Goal: Task Accomplishment & Management: Manage account settings

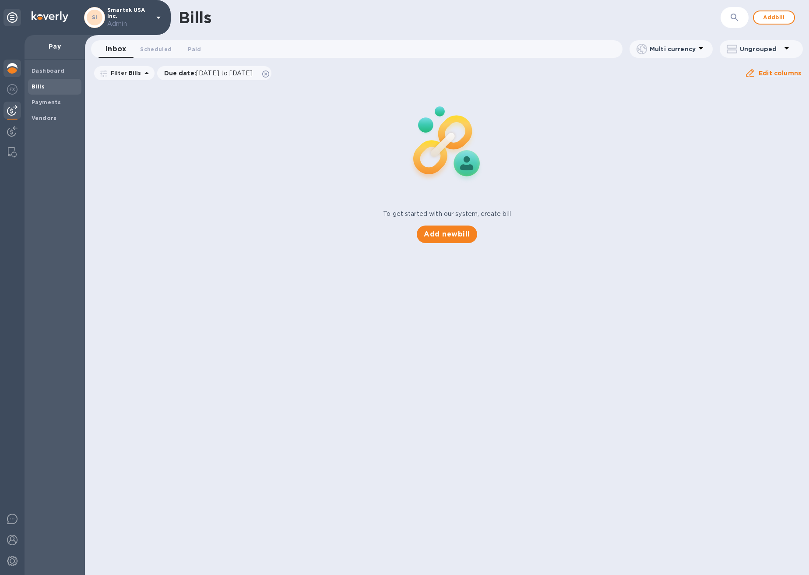
click at [14, 67] on img at bounding box center [12, 68] width 11 height 11
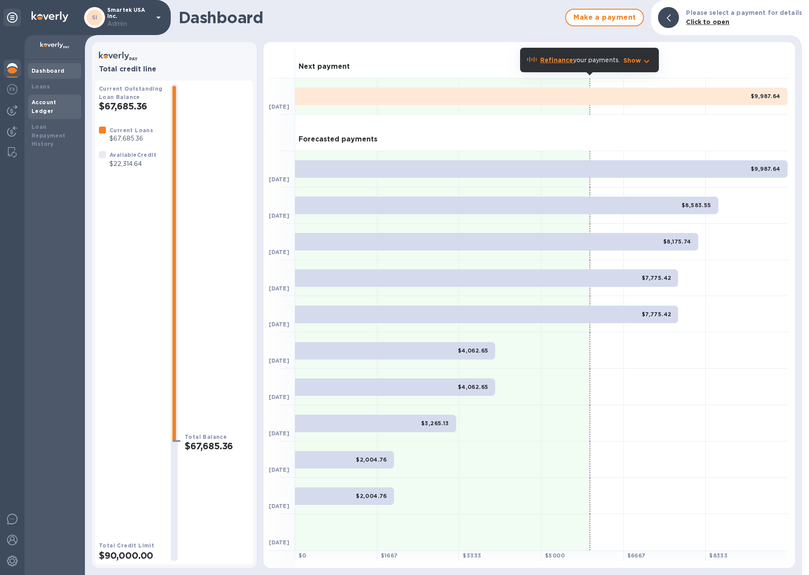
click at [56, 103] on b "Account Ledger" at bounding box center [44, 106] width 25 height 15
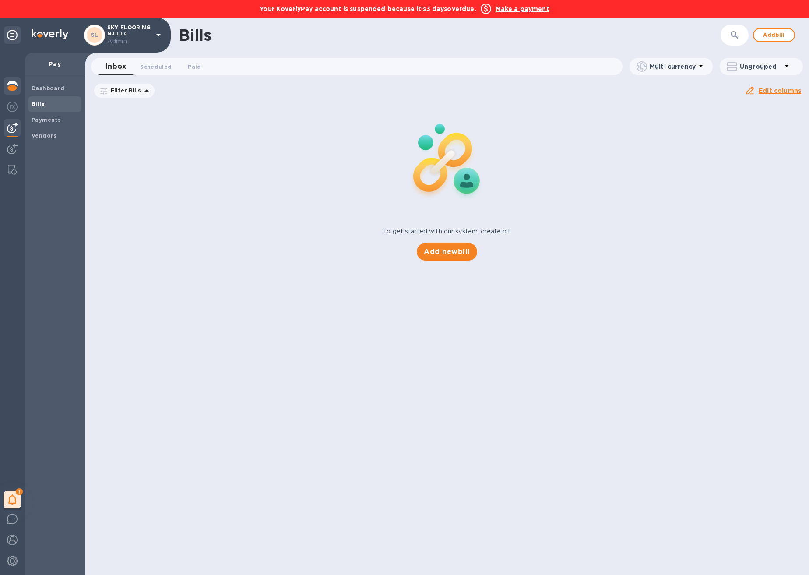
click at [14, 89] on img at bounding box center [12, 86] width 11 height 11
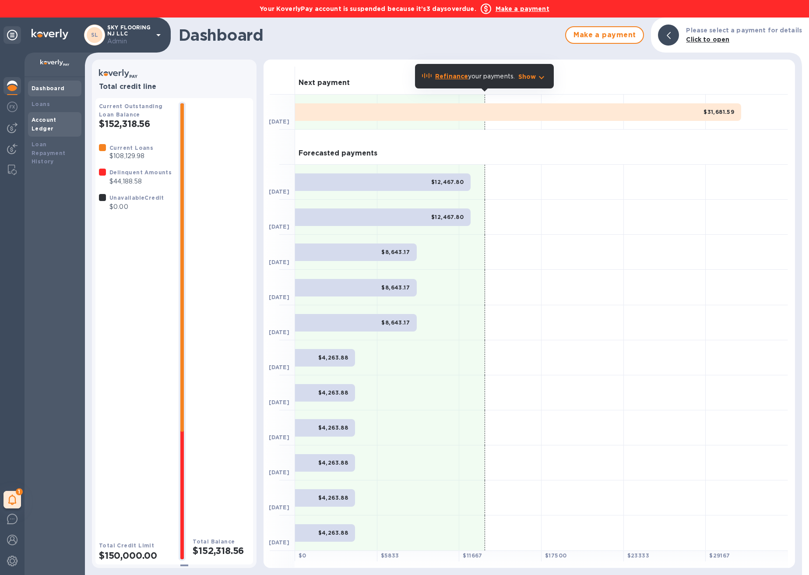
click at [48, 123] on div "Account Ledger" at bounding box center [55, 125] width 46 height 18
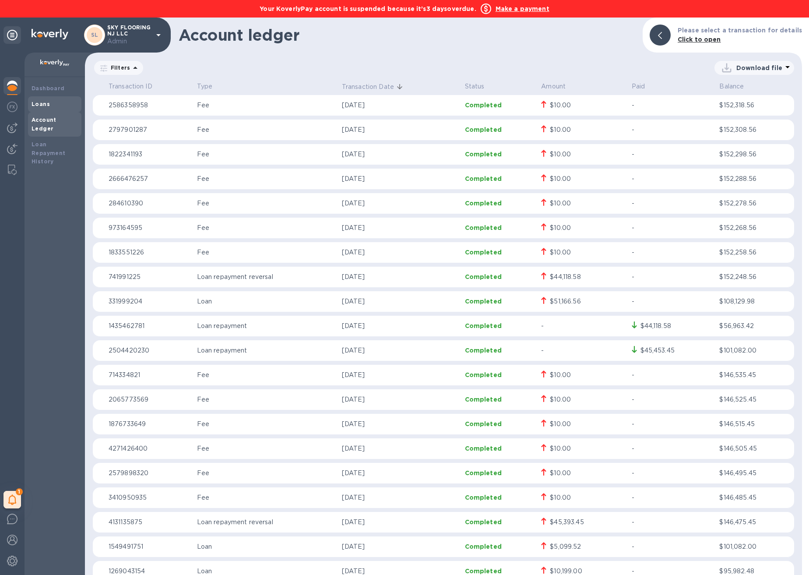
click at [58, 106] on div "Loans" at bounding box center [55, 104] width 46 height 9
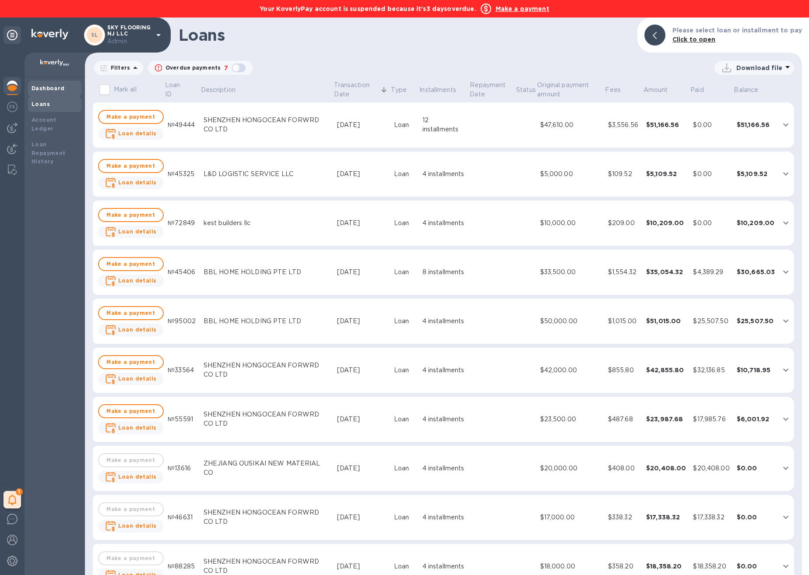
click at [53, 91] on b "Dashboard" at bounding box center [48, 88] width 33 height 7
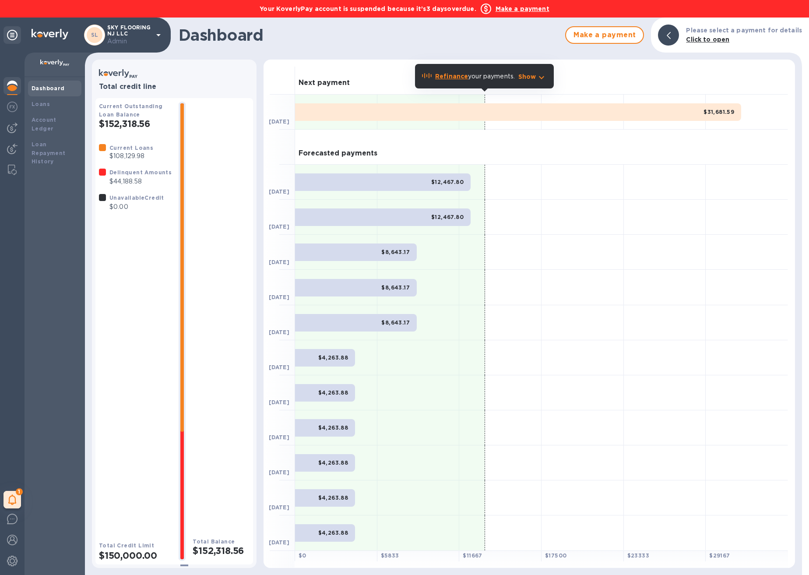
click at [462, 78] on b "Refinance" at bounding box center [451, 76] width 33 height 7
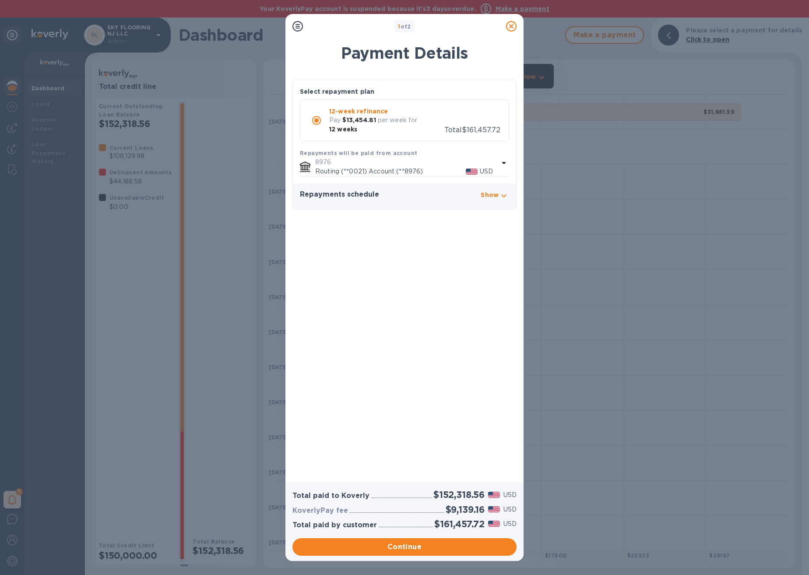
click at [513, 27] on icon at bounding box center [511, 26] width 11 height 11
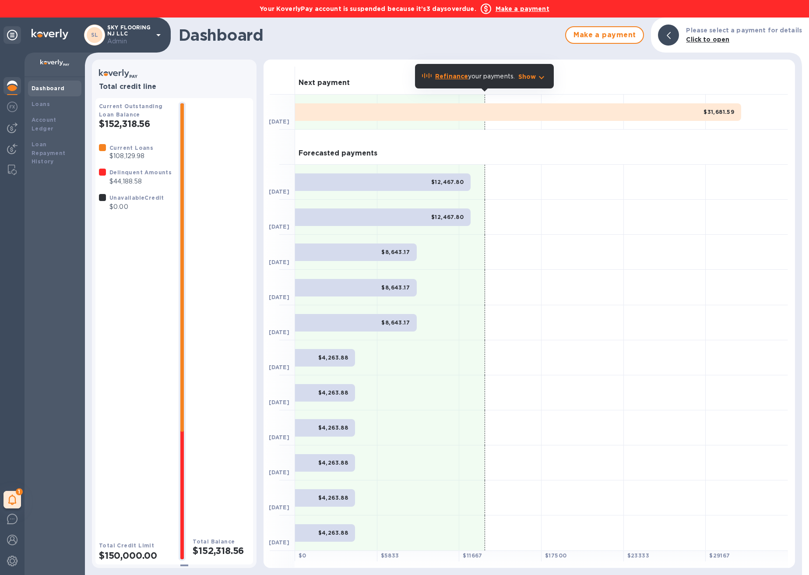
click at [522, 37] on h1 "Dashboard" at bounding box center [370, 35] width 382 height 18
click at [10, 558] on img at bounding box center [12, 561] width 11 height 11
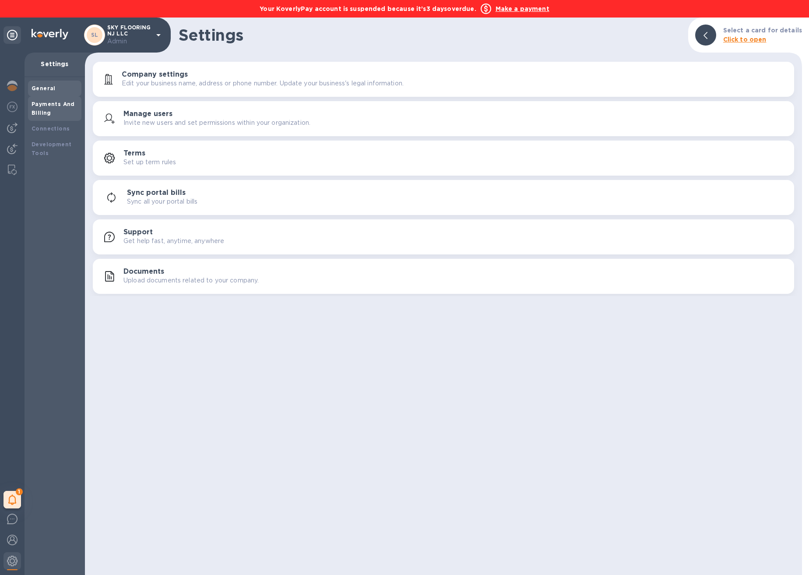
click at [52, 110] on div "Payments And Billing" at bounding box center [55, 109] width 46 height 18
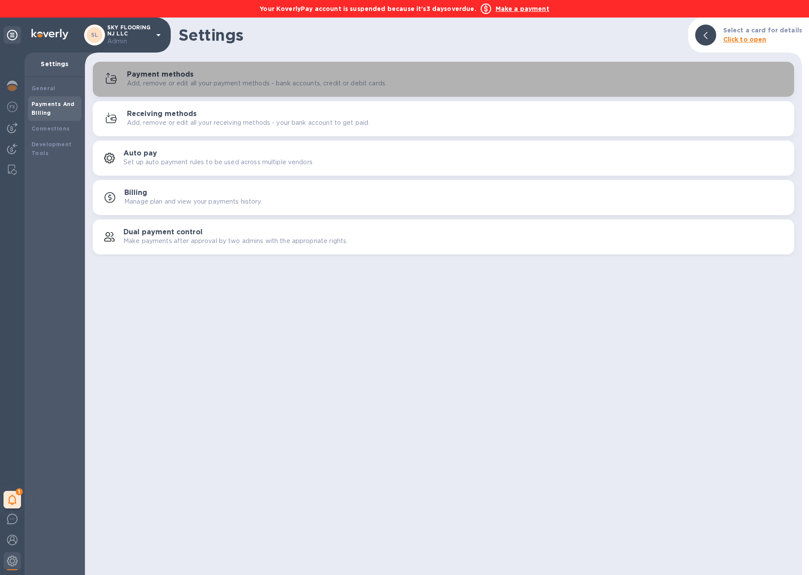
click at [195, 78] on div "Payment methods Add, remove or edit all your payment methods - bank accounts, c…" at bounding box center [457, 80] width 660 height 18
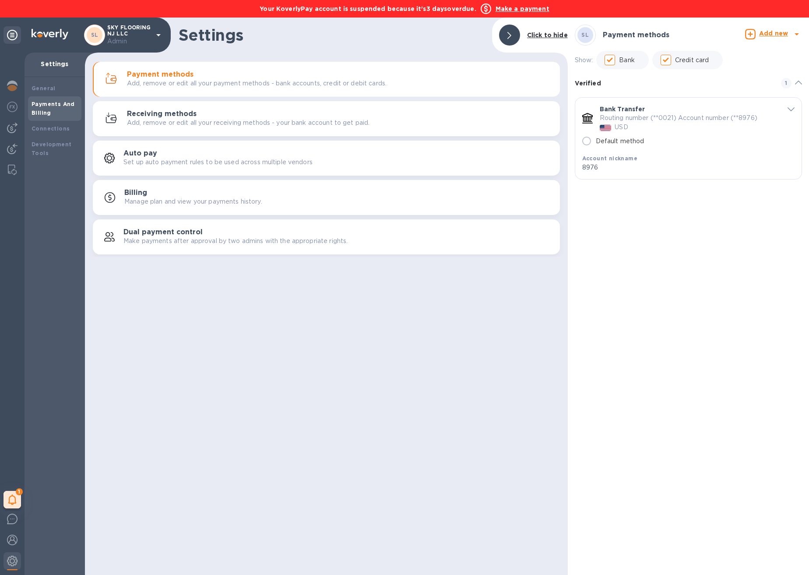
click at [789, 111] on icon "default-method" at bounding box center [791, 109] width 7 height 4
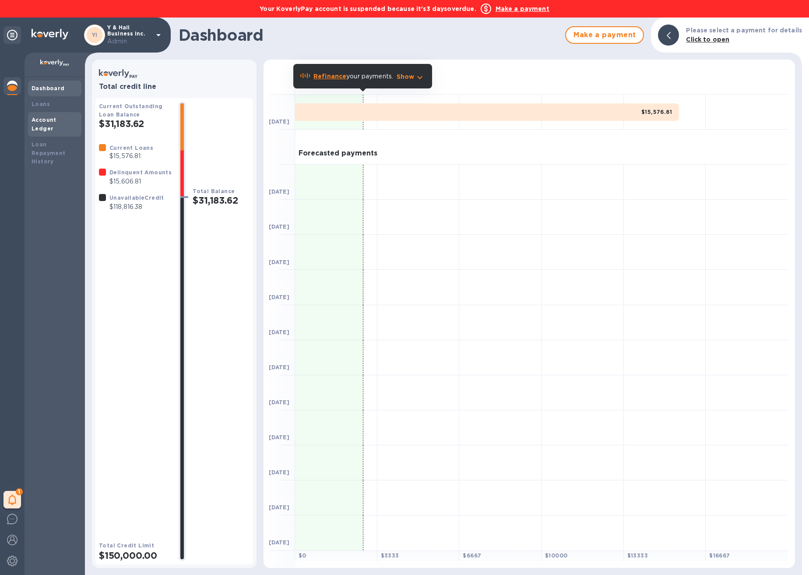
click at [61, 123] on div "Account Ledger" at bounding box center [55, 125] width 46 height 18
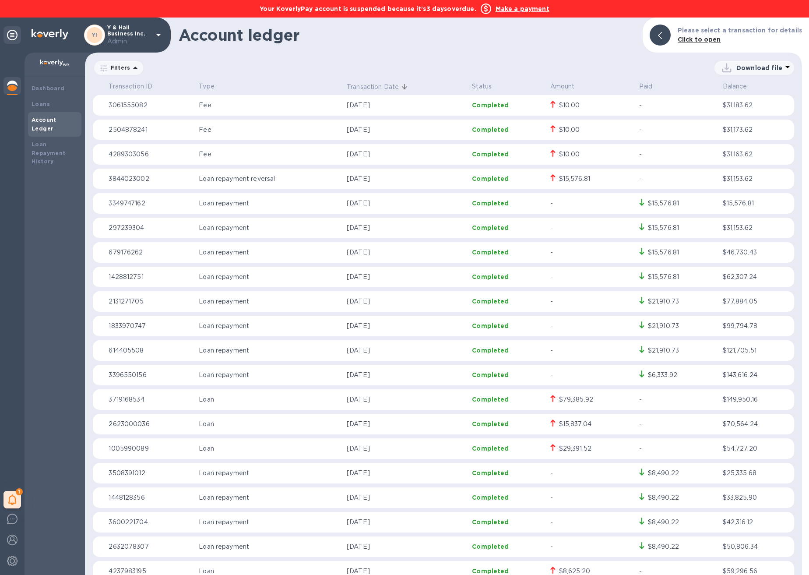
click at [522, 7] on b "Make a payment" at bounding box center [523, 8] width 54 height 7
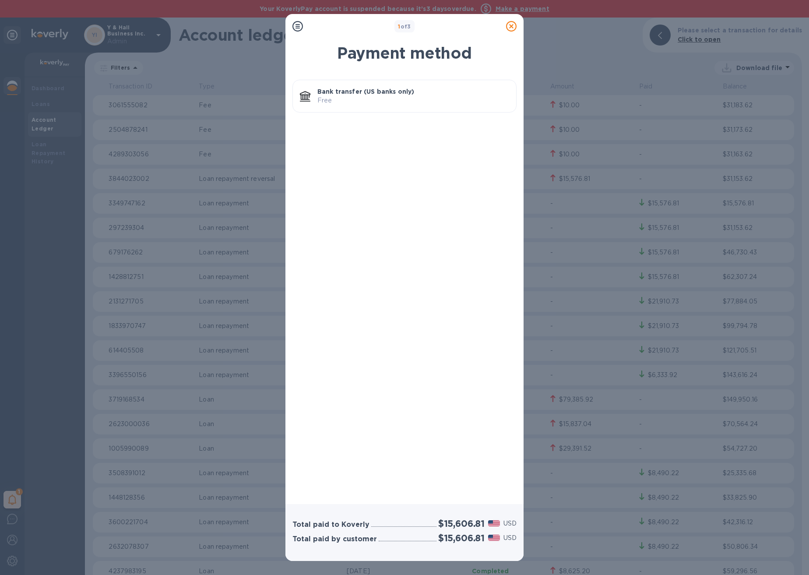
click at [382, 90] on p "Bank transfer (US banks only)" at bounding box center [413, 91] width 192 height 9
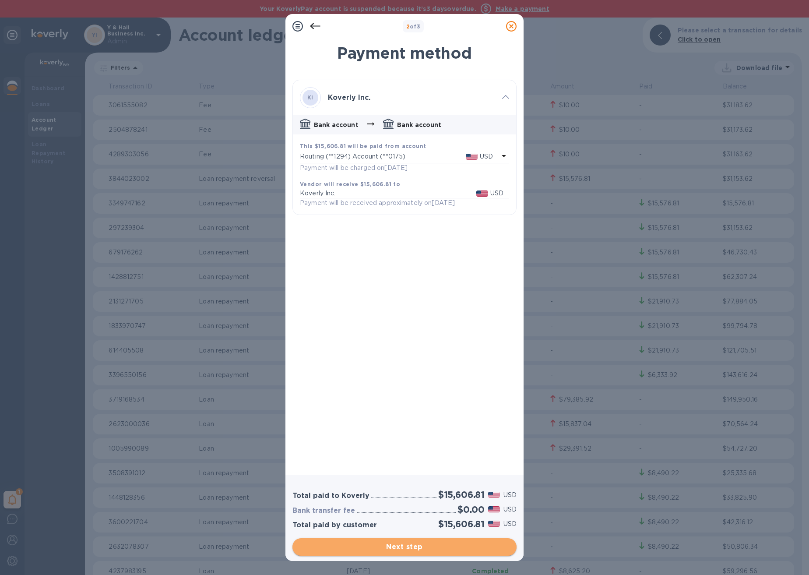
click at [400, 546] on span "Next step" at bounding box center [405, 547] width 210 height 11
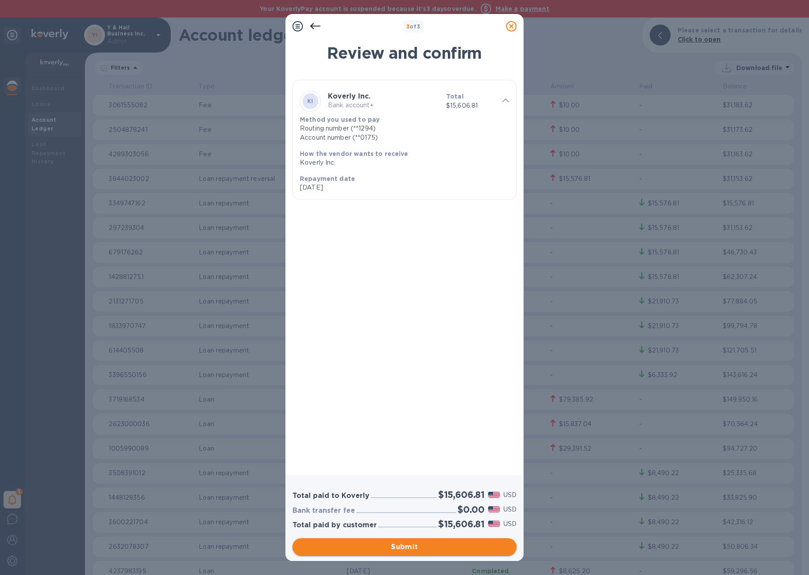
click at [400, 546] on span "Submit" at bounding box center [405, 547] width 210 height 11
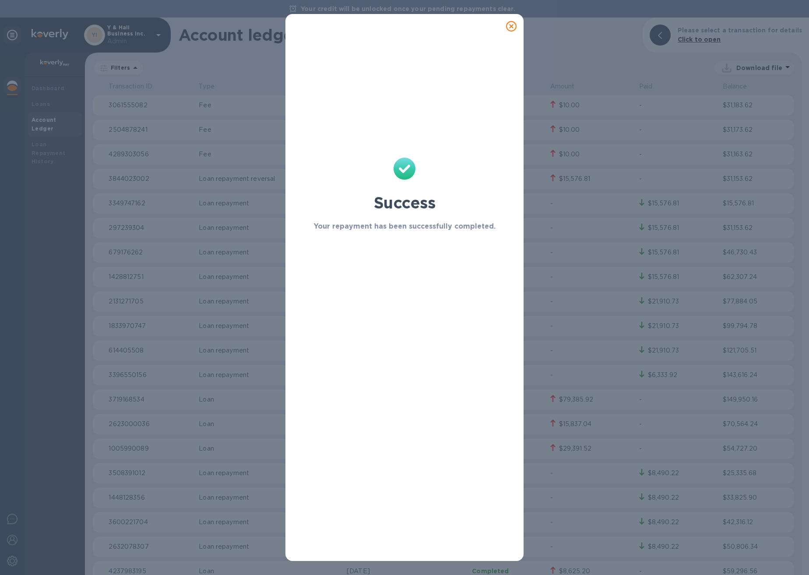
click at [514, 28] on icon at bounding box center [511, 26] width 11 height 11
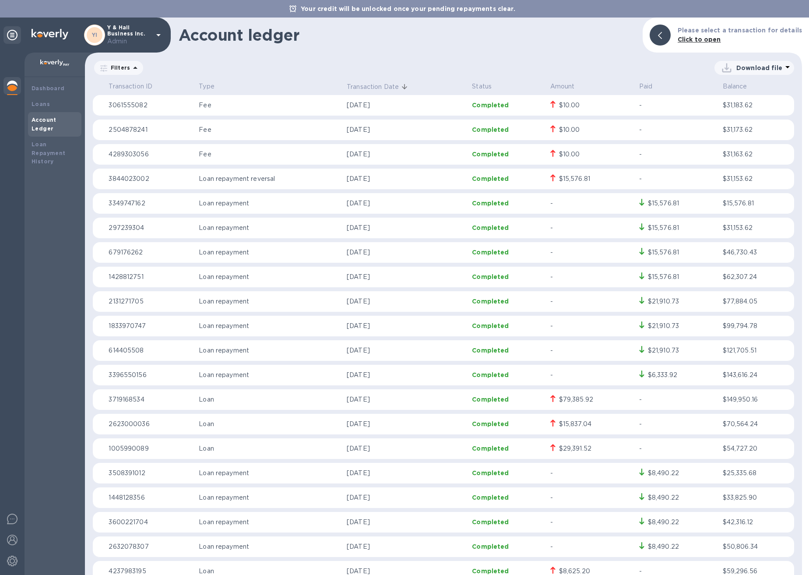
click at [15, 87] on img at bounding box center [12, 86] width 11 height 11
